Goal: Information Seeking & Learning: Understand process/instructions

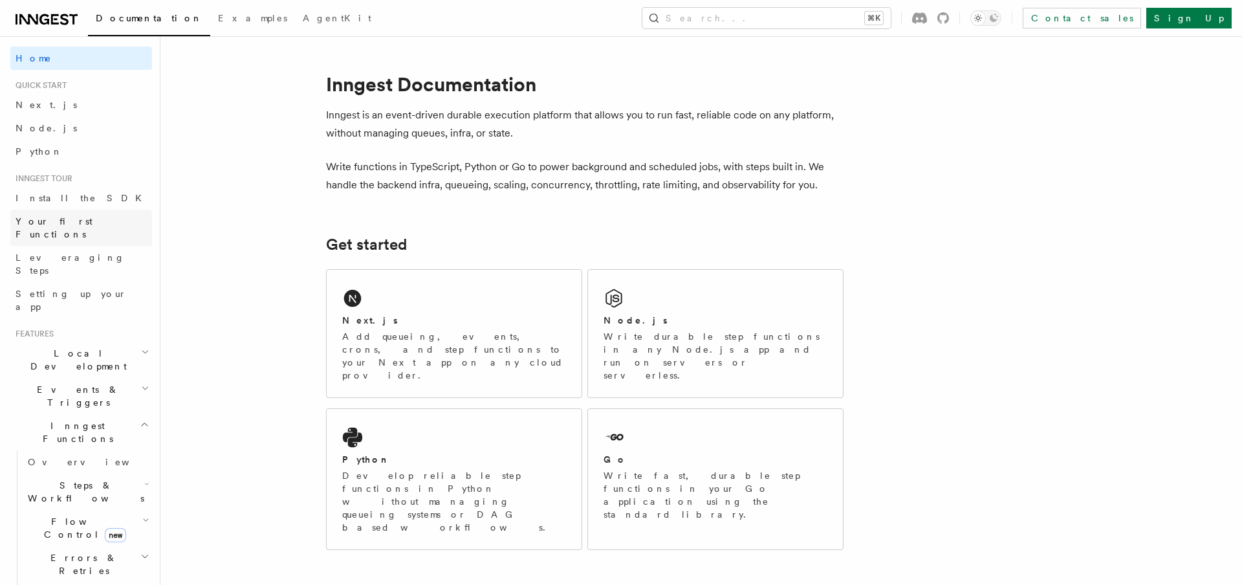
click at [54, 210] on link "Your first Functions" at bounding box center [81, 228] width 142 height 36
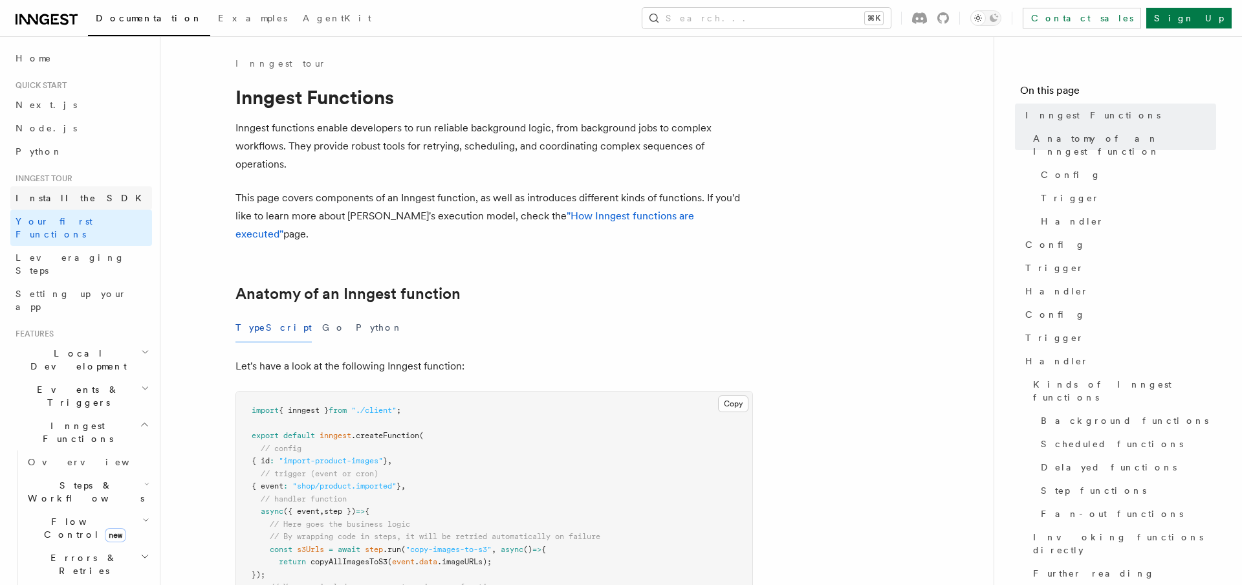
click at [54, 201] on span "Install the SDK" at bounding box center [83, 198] width 134 height 10
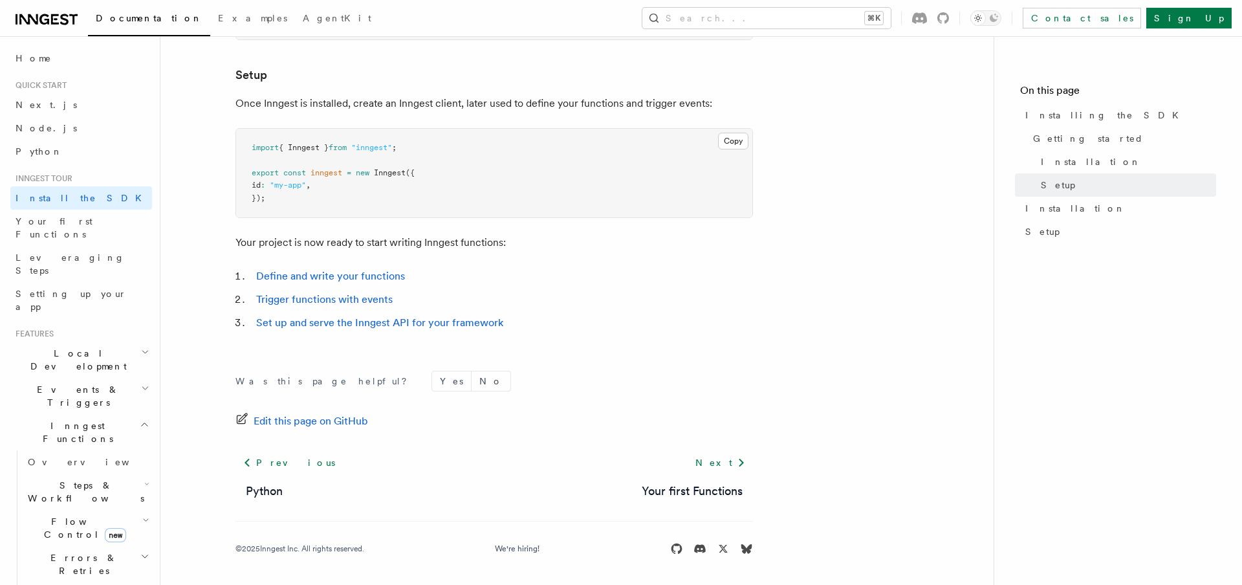
scroll to position [489, 0]
click at [45, 222] on span "Your first Functions" at bounding box center [54, 227] width 77 height 23
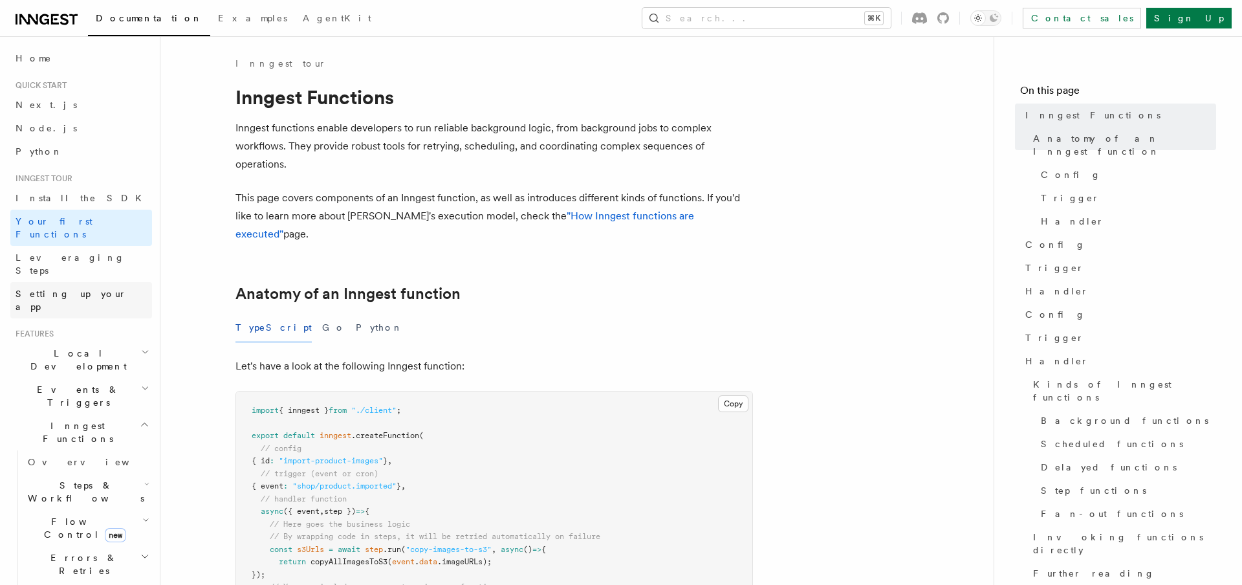
click at [67, 287] on span "Setting up your app" at bounding box center [84, 300] width 136 height 26
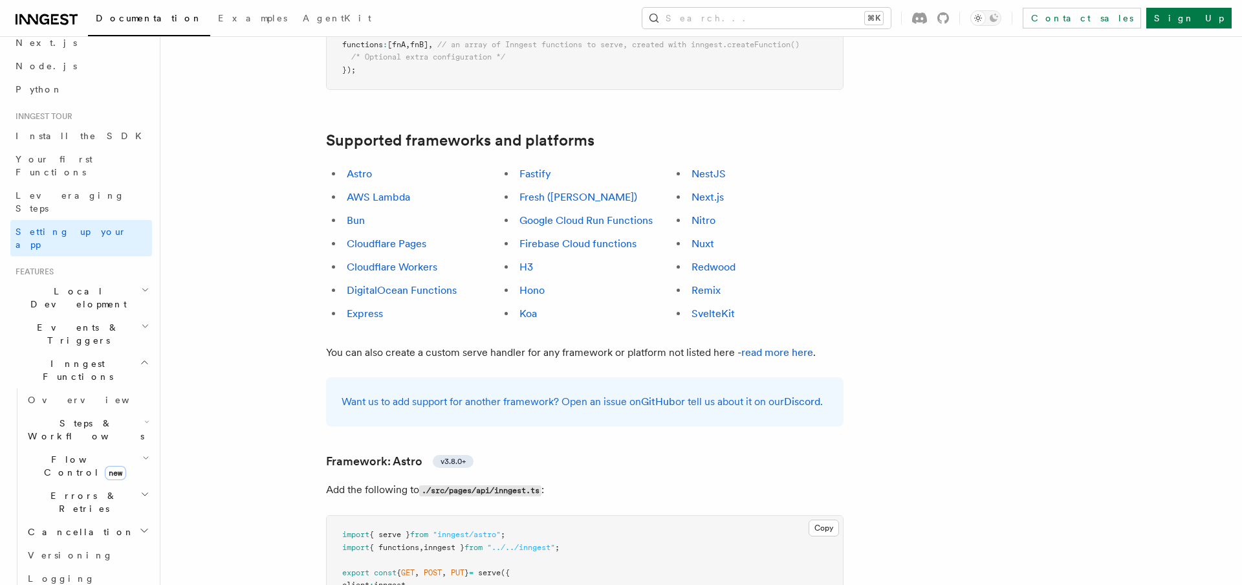
scroll to position [63, 0]
click at [56, 284] on span "Local Development" at bounding box center [75, 297] width 131 height 26
click at [58, 320] on span "Overview" at bounding box center [94, 326] width 133 height 13
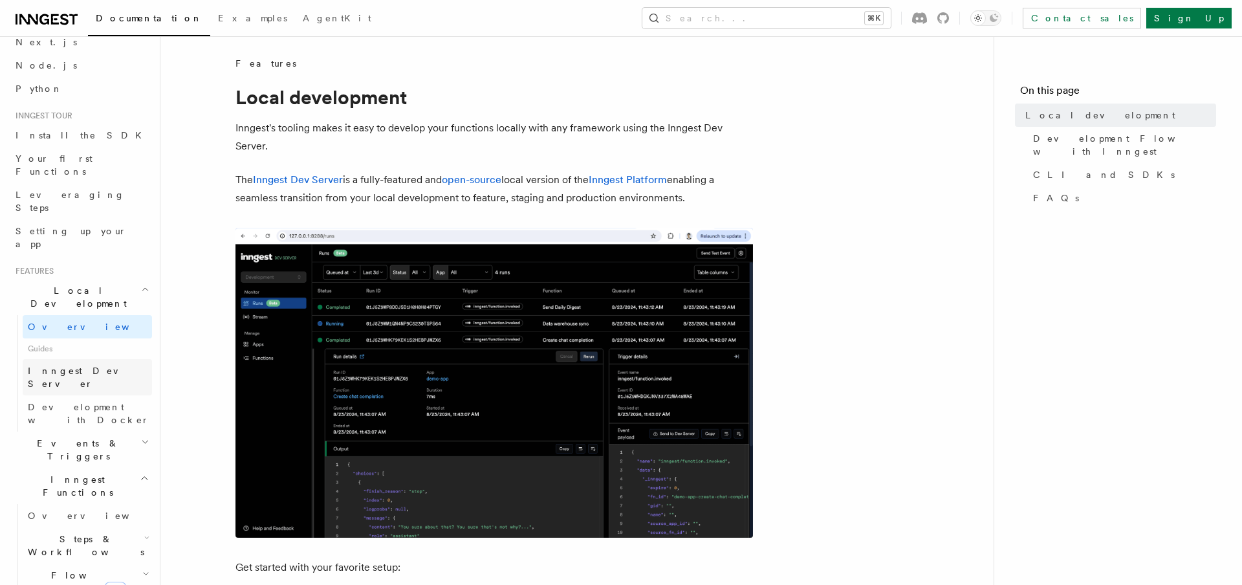
click at [76, 365] on span "Inngest Dev Server" at bounding box center [83, 376] width 111 height 23
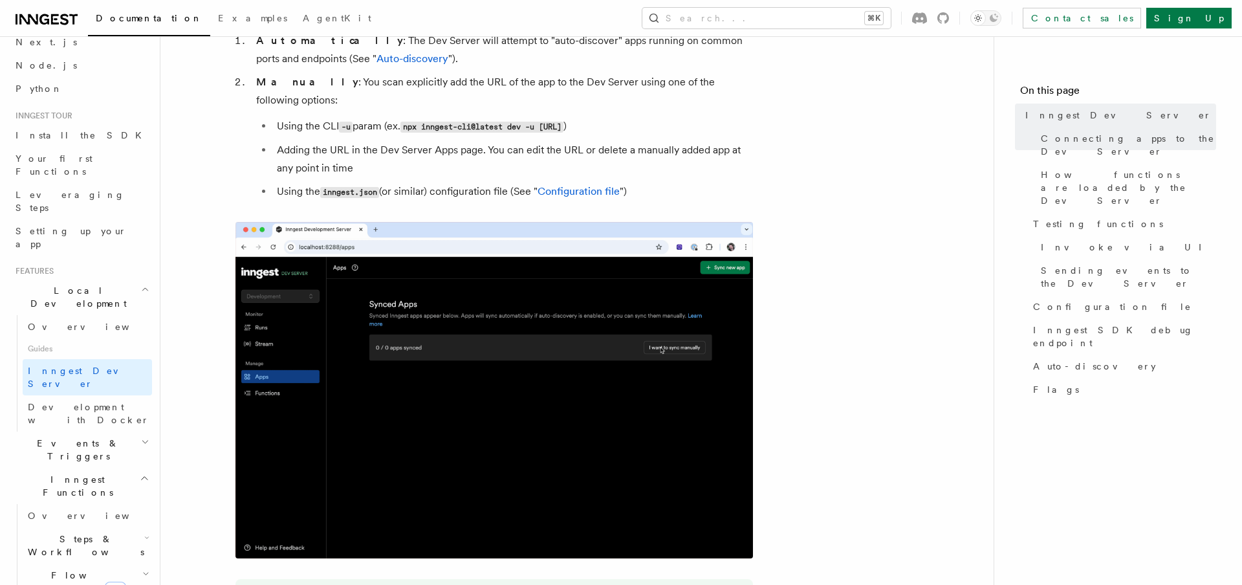
scroll to position [508, 0]
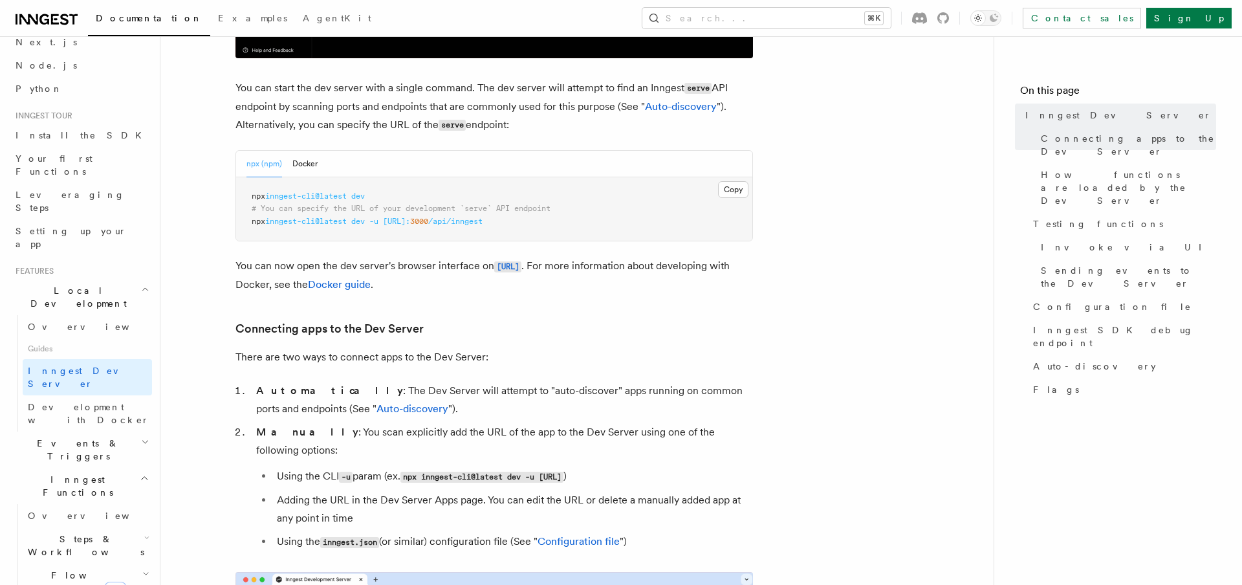
drag, startPoint x: 254, startPoint y: 264, endPoint x: 488, endPoint y: 270, distance: 233.5
click at [347, 226] on span "npx inngest-cli@latest dev -u [URL]: 3000 /api/inngest" at bounding box center [367, 221] width 231 height 9
